Goal: Task Accomplishment & Management: Manage account settings

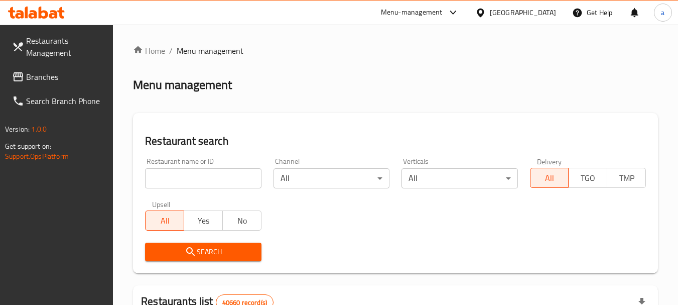
click at [69, 80] on span "Branches" at bounding box center [65, 77] width 79 height 12
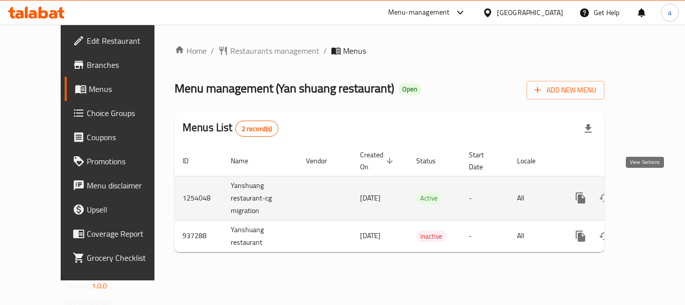
click at [650, 192] on icon "enhanced table" at bounding box center [653, 198] width 12 height 12
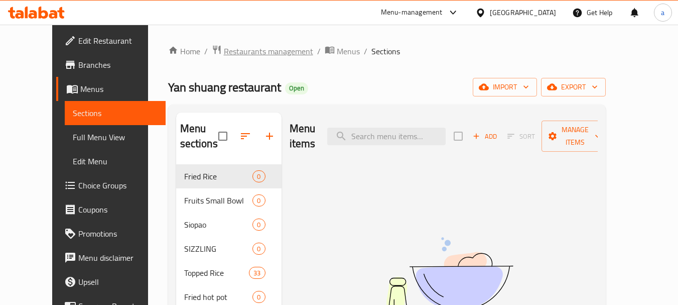
click at [239, 54] on span "Restaurants management" at bounding box center [268, 51] width 89 height 12
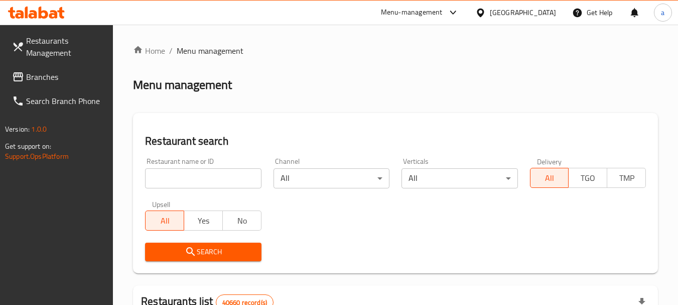
click at [32, 61] on link "Restaurants Management" at bounding box center [58, 47] width 109 height 36
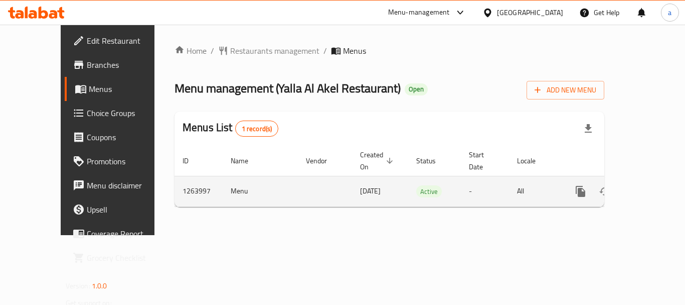
click at [649, 187] on icon "enhanced table" at bounding box center [653, 191] width 9 height 9
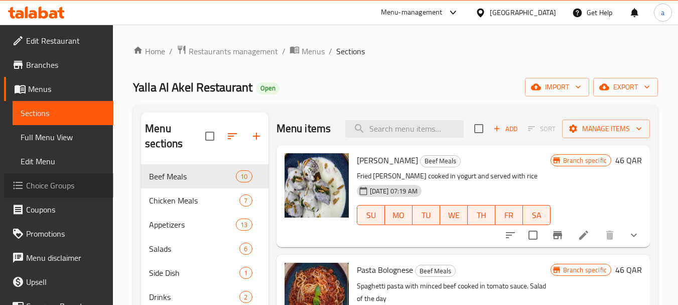
click at [78, 178] on link "Choice Groups" at bounding box center [58, 185] width 109 height 24
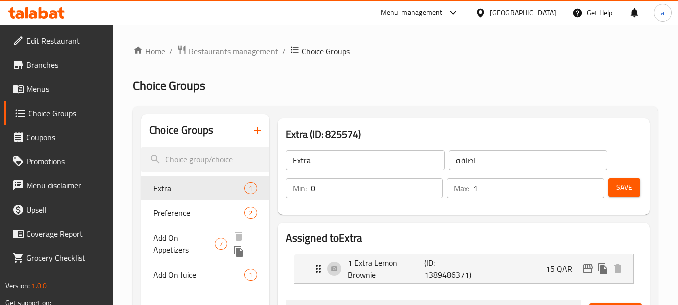
click at [175, 240] on span "Add On Appetizers" at bounding box center [184, 243] width 62 height 24
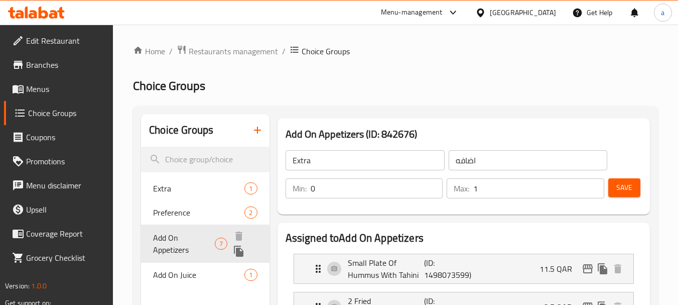
type input "Add On Appetizers"
type input "اضافة مقبلات"
type input "7"
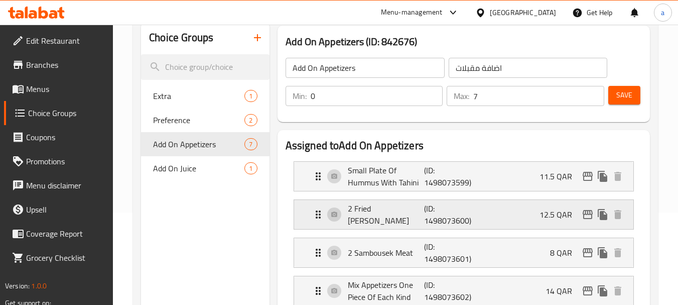
scroll to position [100, 0]
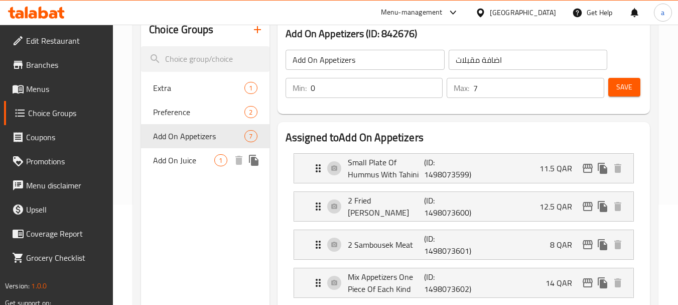
click at [202, 158] on span "Add On Juice" at bounding box center [183, 160] width 61 height 12
type input "Add On Juice"
type input "أضف العصير"
type input "1"
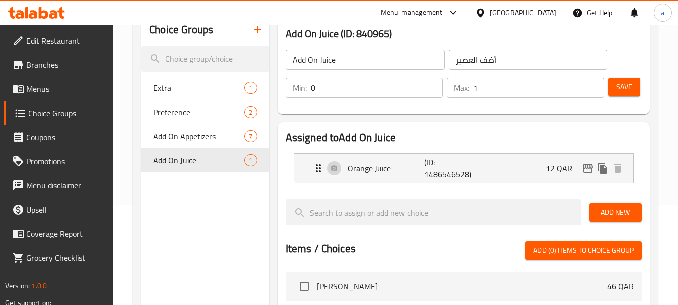
click at [547, 16] on div "Qatar" at bounding box center [523, 12] width 66 height 11
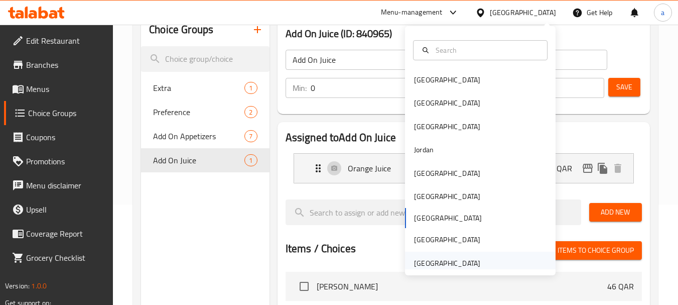
click at [437, 257] on div "[GEOGRAPHIC_DATA]" at bounding box center [447, 262] width 66 height 11
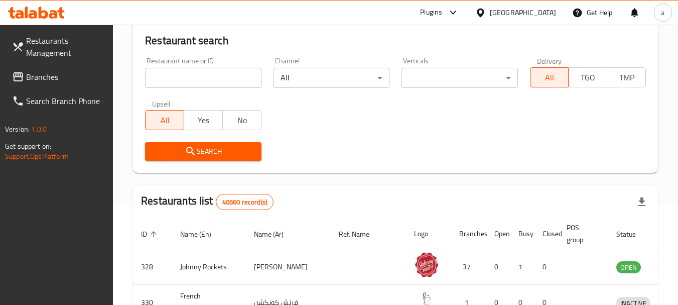
click at [65, 75] on span "Branches" at bounding box center [65, 77] width 79 height 12
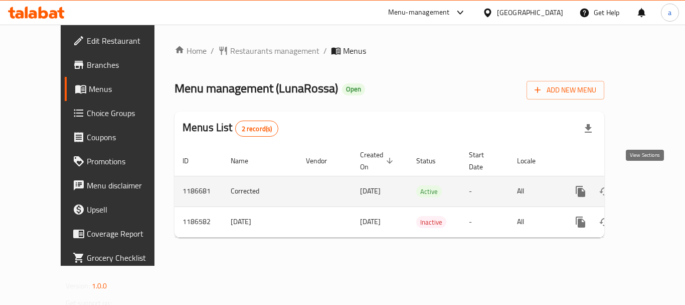
click at [650, 179] on link "enhanced table" at bounding box center [653, 191] width 24 height 24
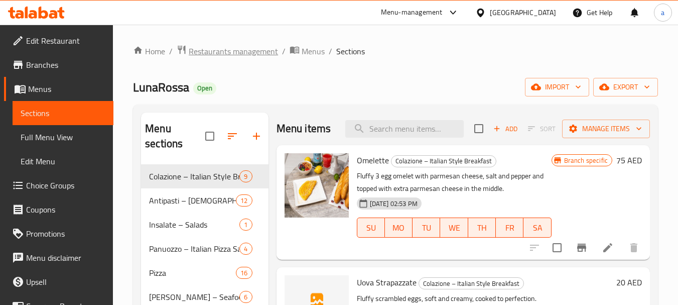
click at [242, 57] on span "Restaurants management" at bounding box center [233, 51] width 89 height 12
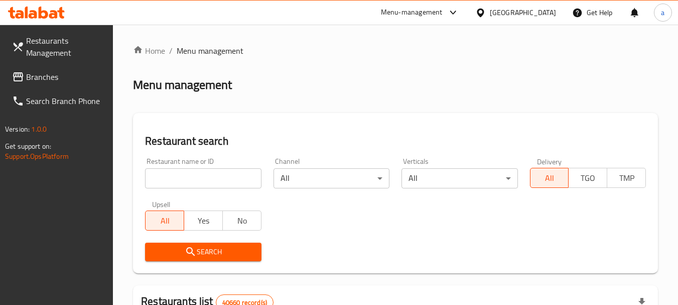
click at [210, 181] on input "search" at bounding box center [203, 178] width 116 height 20
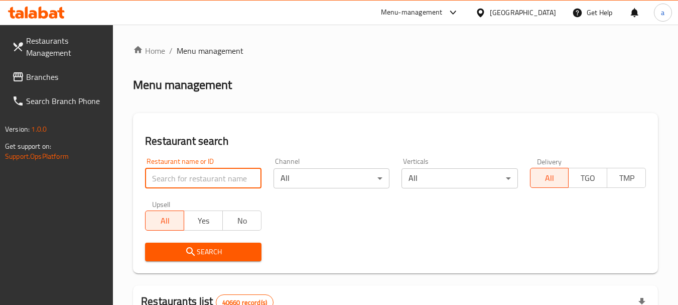
paste input "666738"
type input "666738"
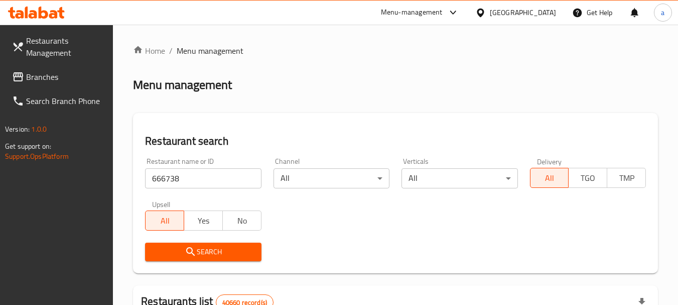
click at [176, 248] on span "Search" at bounding box center [203, 251] width 100 height 13
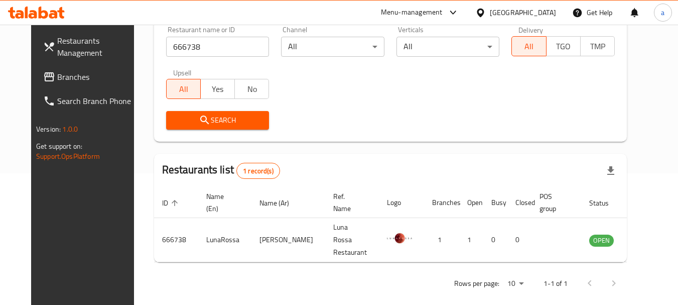
scroll to position [134, 0]
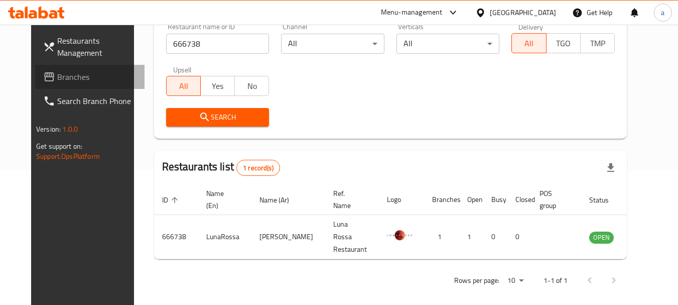
click at [57, 76] on span "Branches" at bounding box center [96, 77] width 79 height 12
